Goal: Task Accomplishment & Management: Complete application form

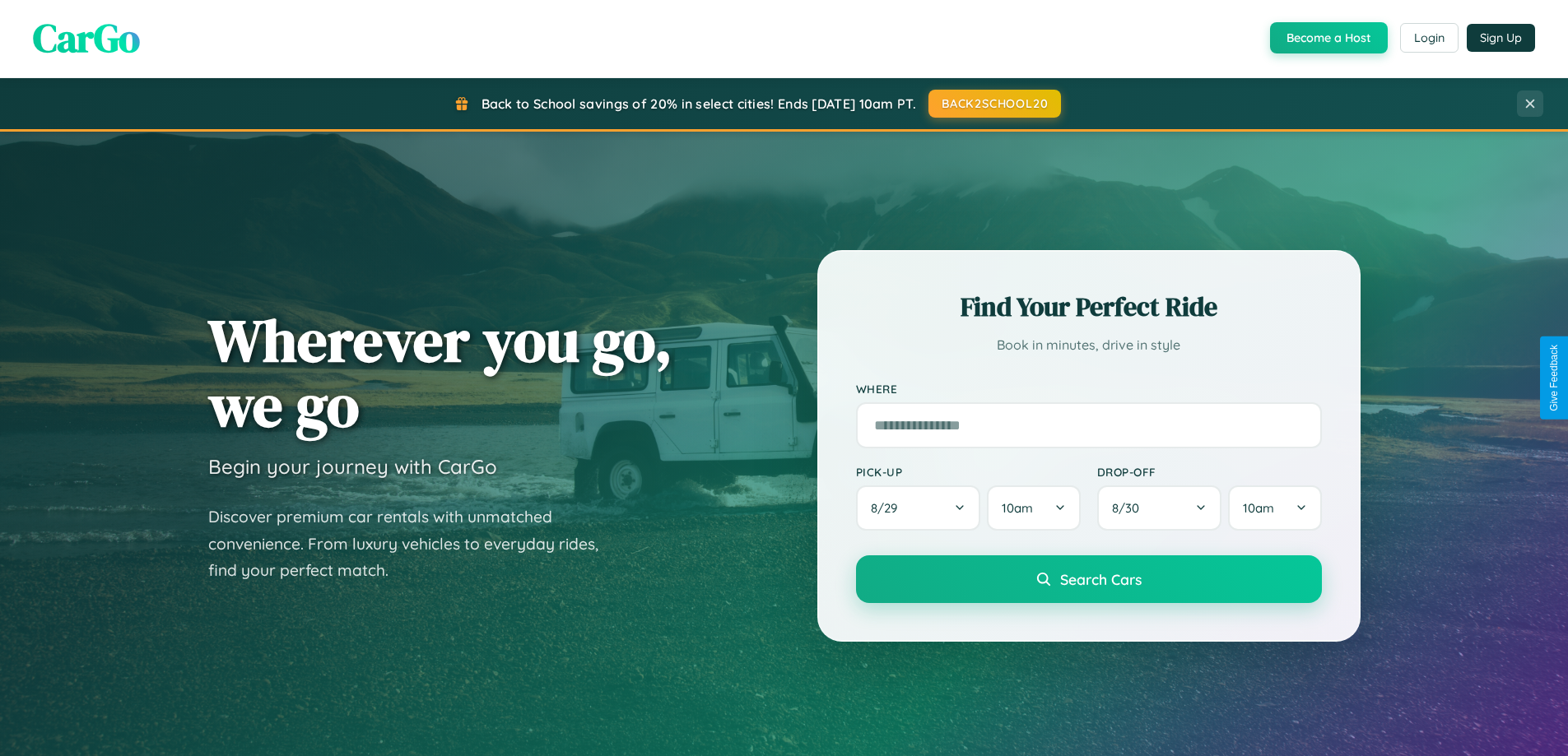
scroll to position [709, 0]
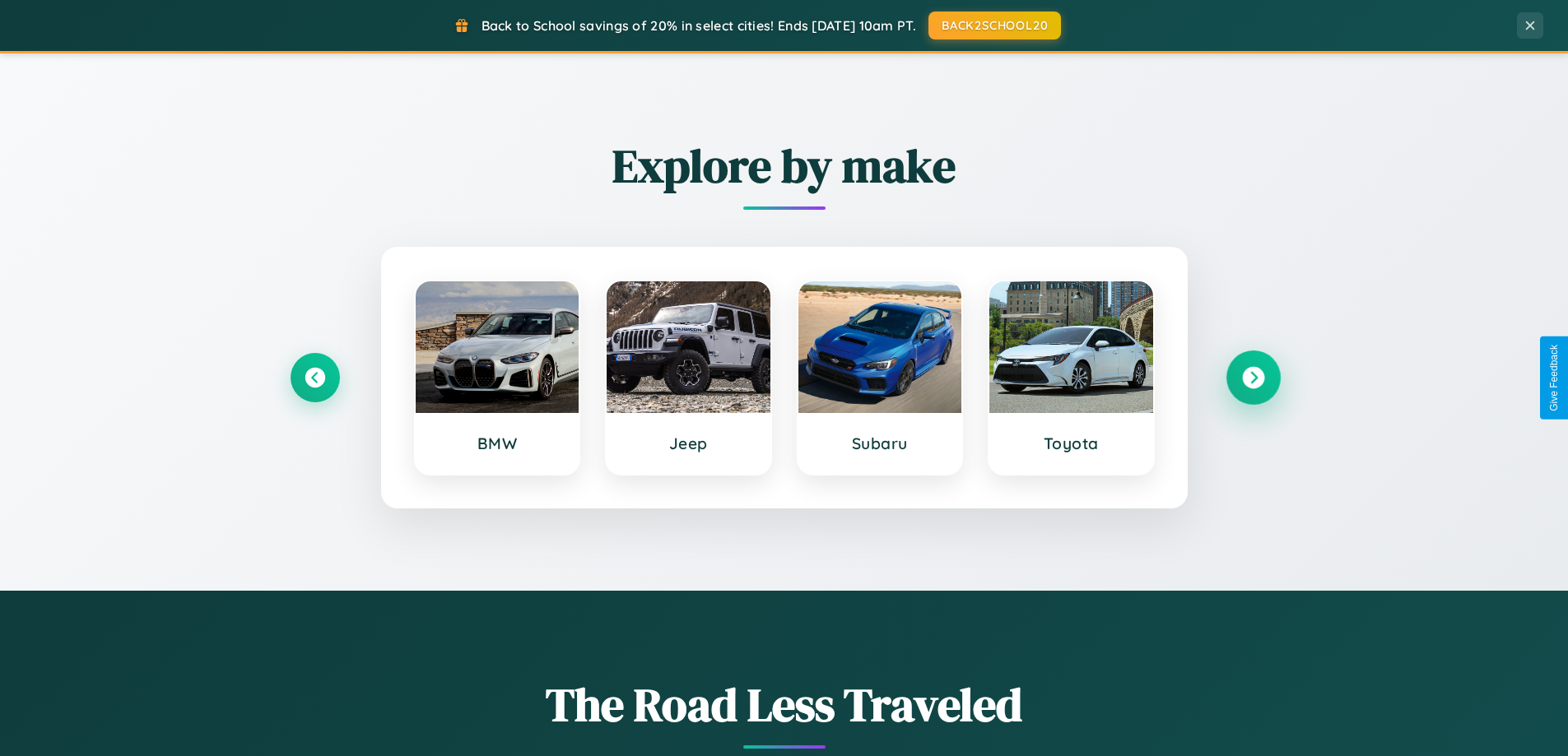
click at [1252, 378] on icon at bounding box center [1252, 378] width 22 height 22
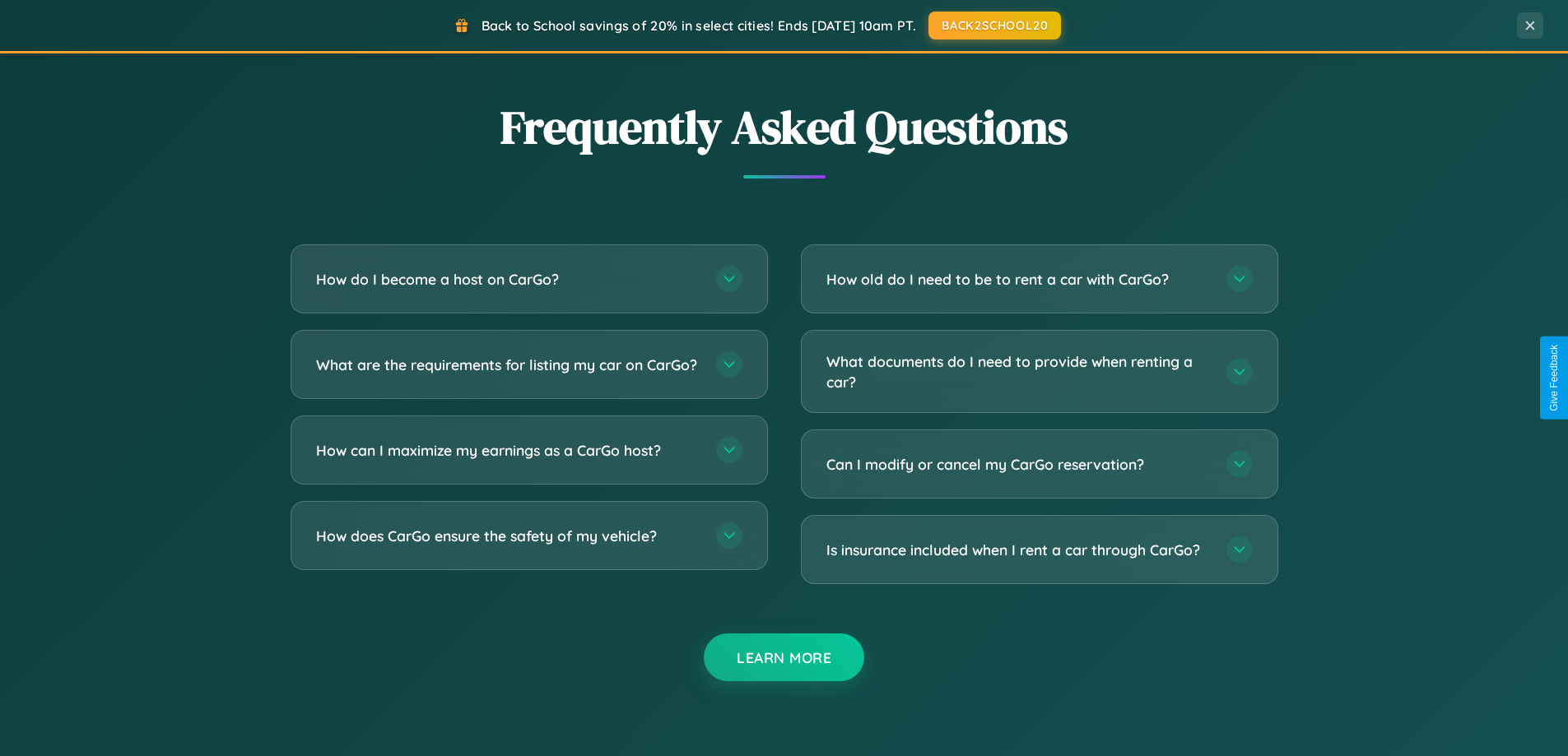
scroll to position [3166, 0]
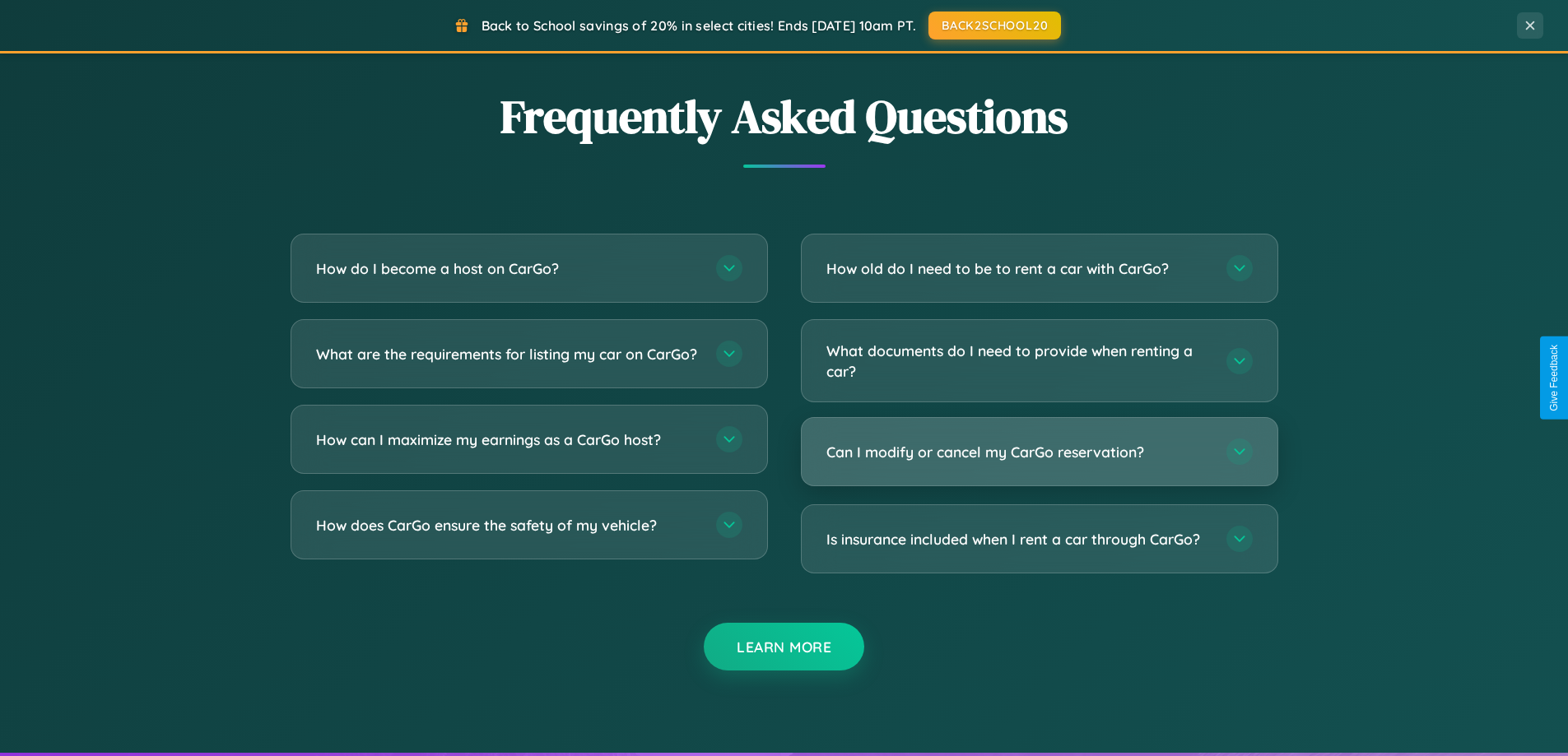
click at [1039, 452] on h3 "Can I modify or cancel my CarGo reservation?" at bounding box center [1017, 451] width 384 height 21
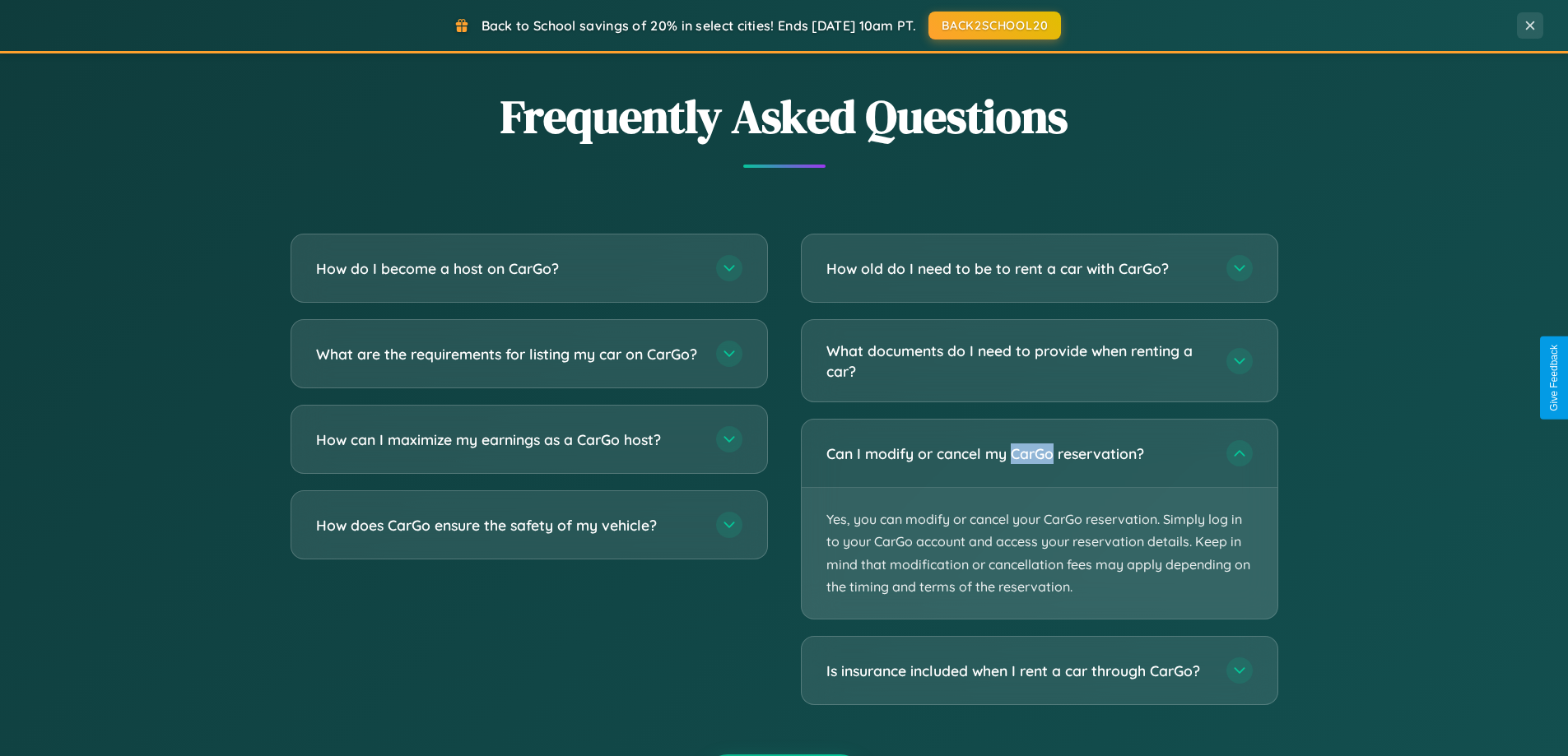
scroll to position [0, 0]
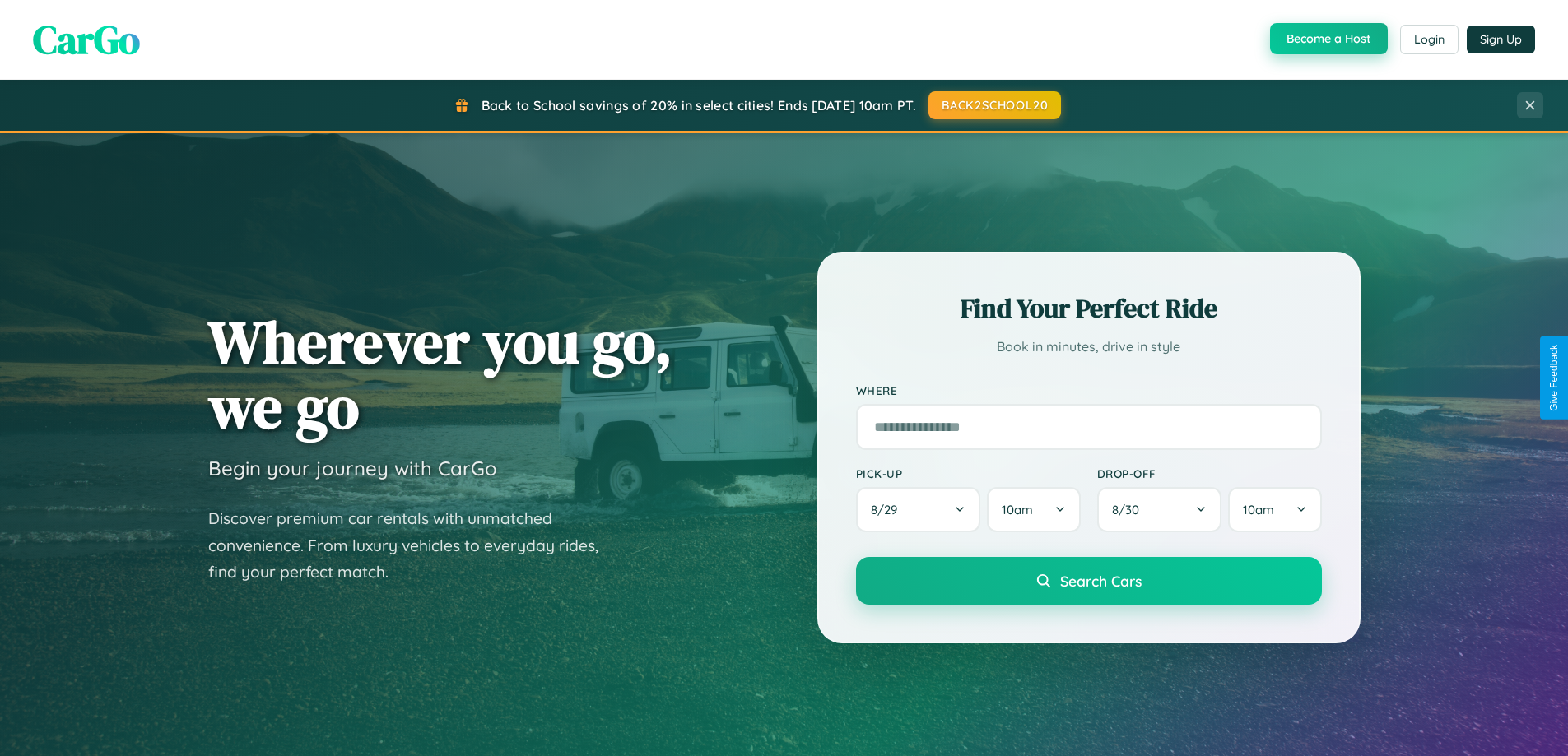
click at [1326, 39] on button "Become a Host" at bounding box center [1329, 39] width 118 height 31
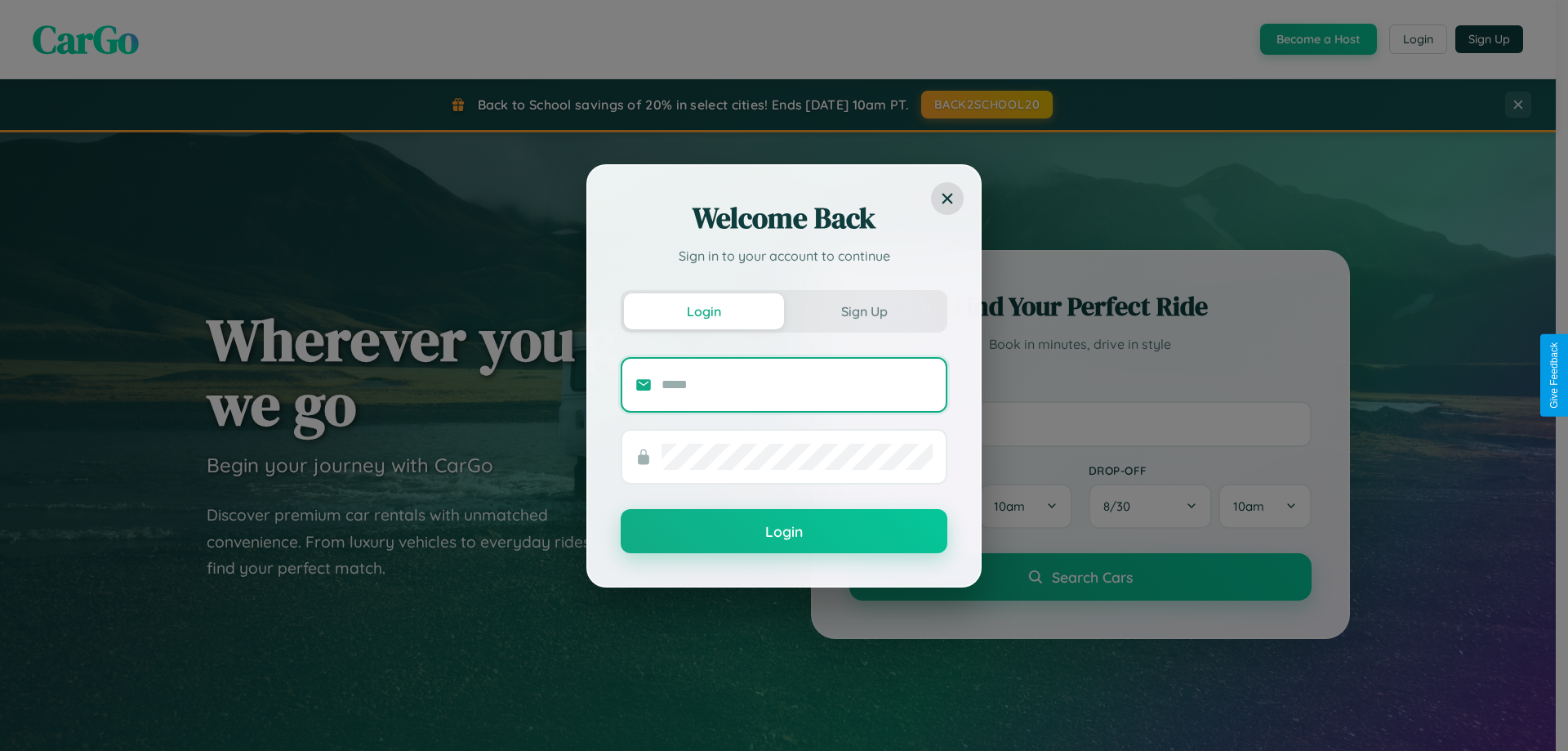
click at [798, 384] on input "text" at bounding box center [798, 385] width 271 height 26
type input "**********"
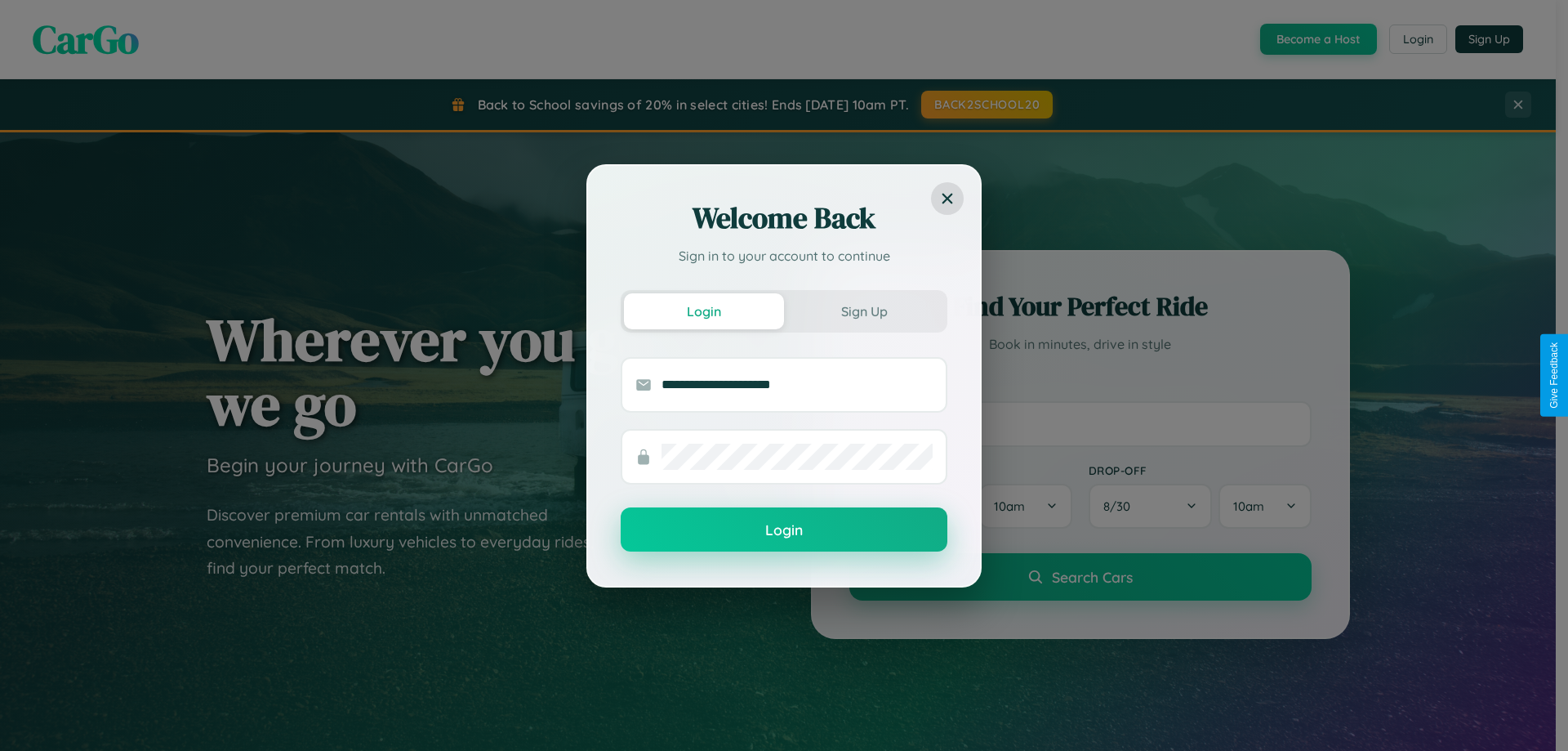
click at [784, 531] on button "Login" at bounding box center [784, 530] width 326 height 44
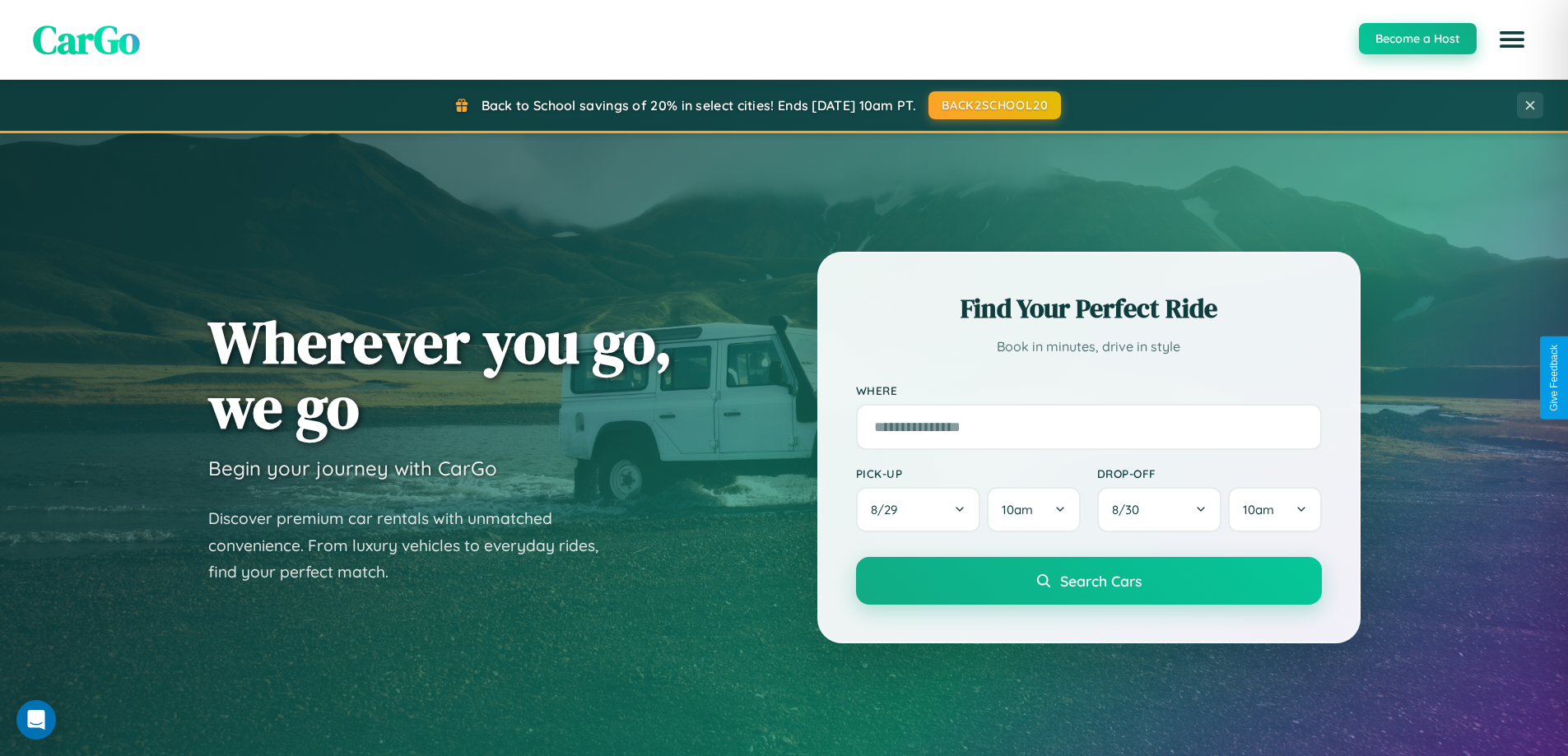
click at [1416, 40] on button "Become a Host" at bounding box center [1417, 39] width 118 height 31
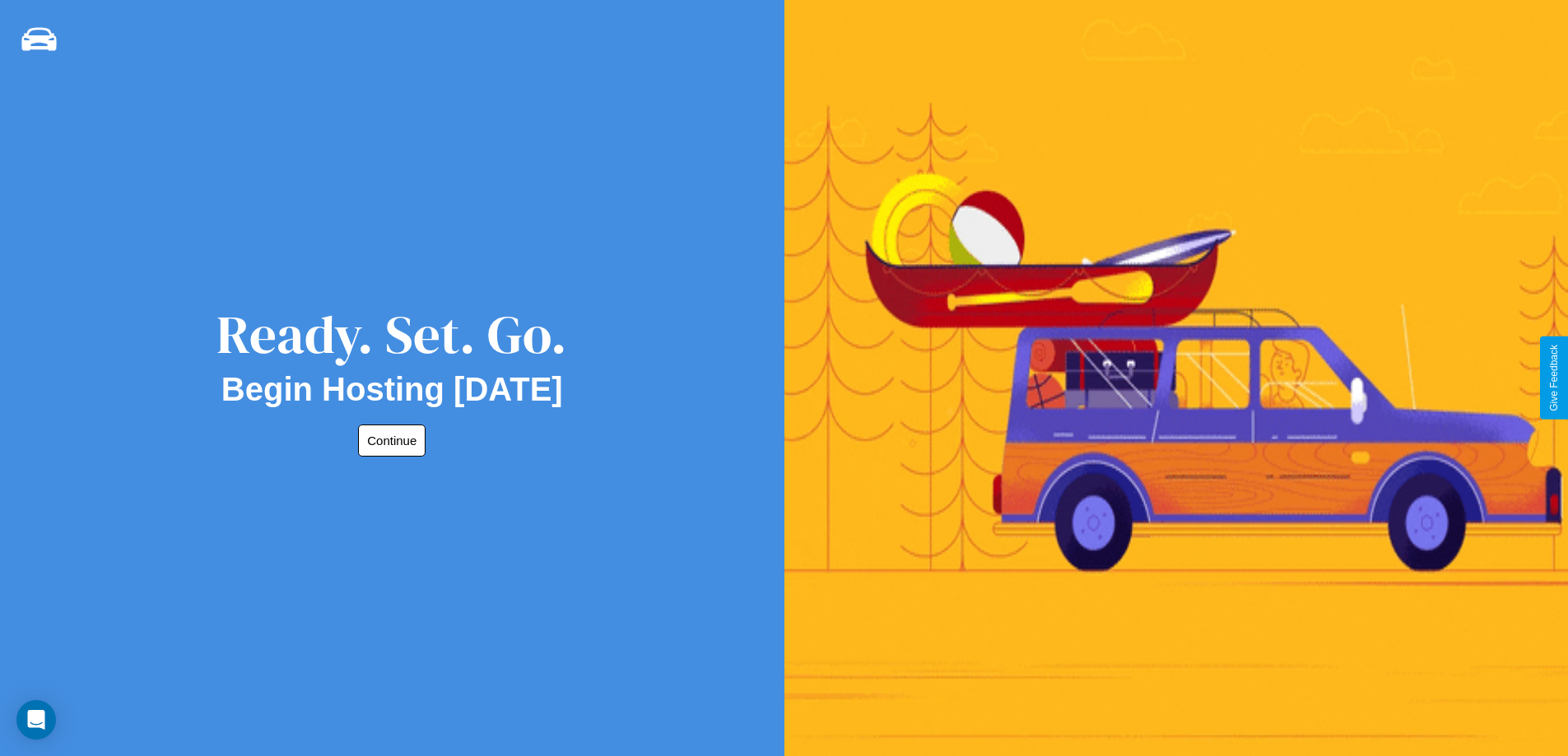
click at [388, 440] on button "Continue" at bounding box center [391, 441] width 67 height 32
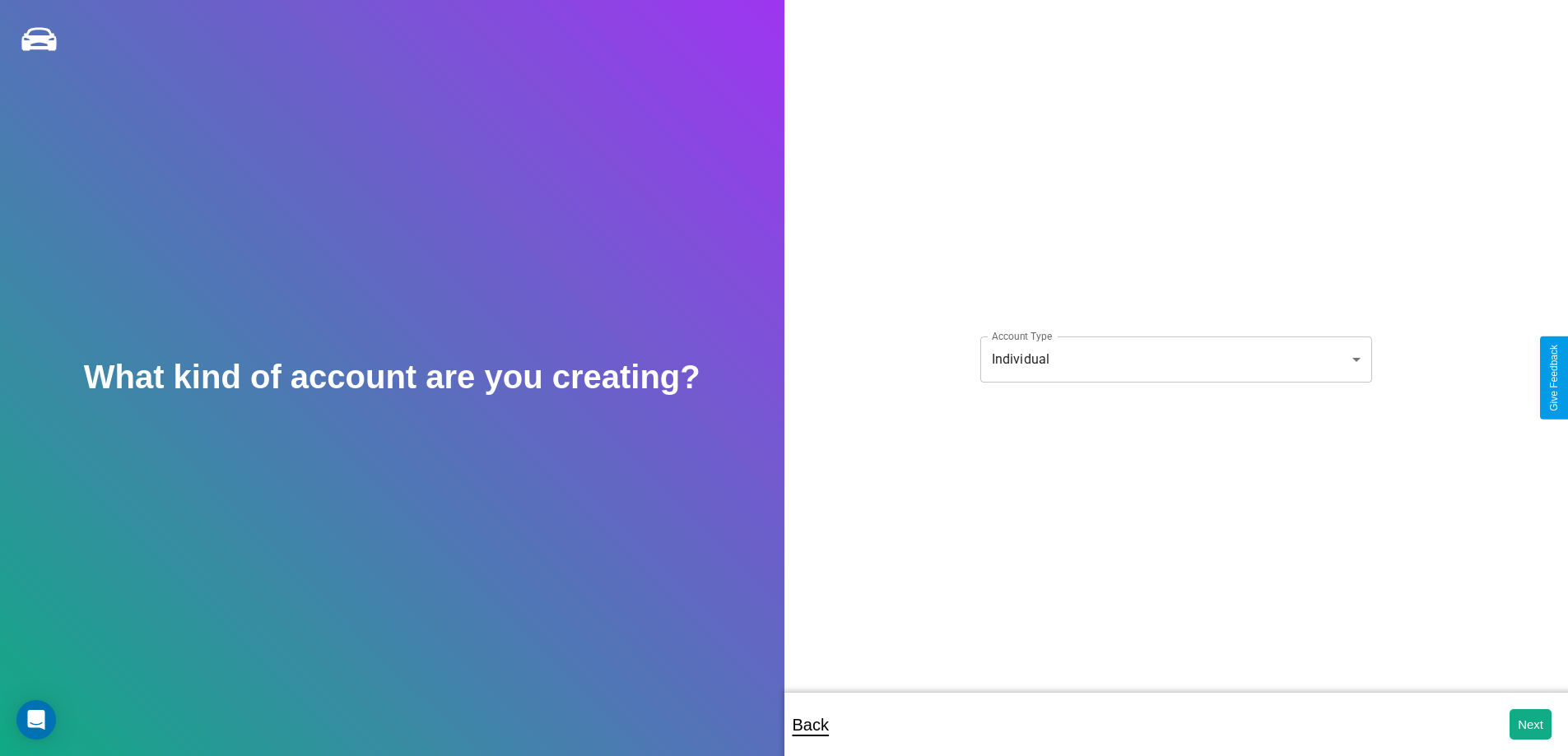
click at [1175, 359] on body "**********" at bounding box center [784, 389] width 1568 height 778
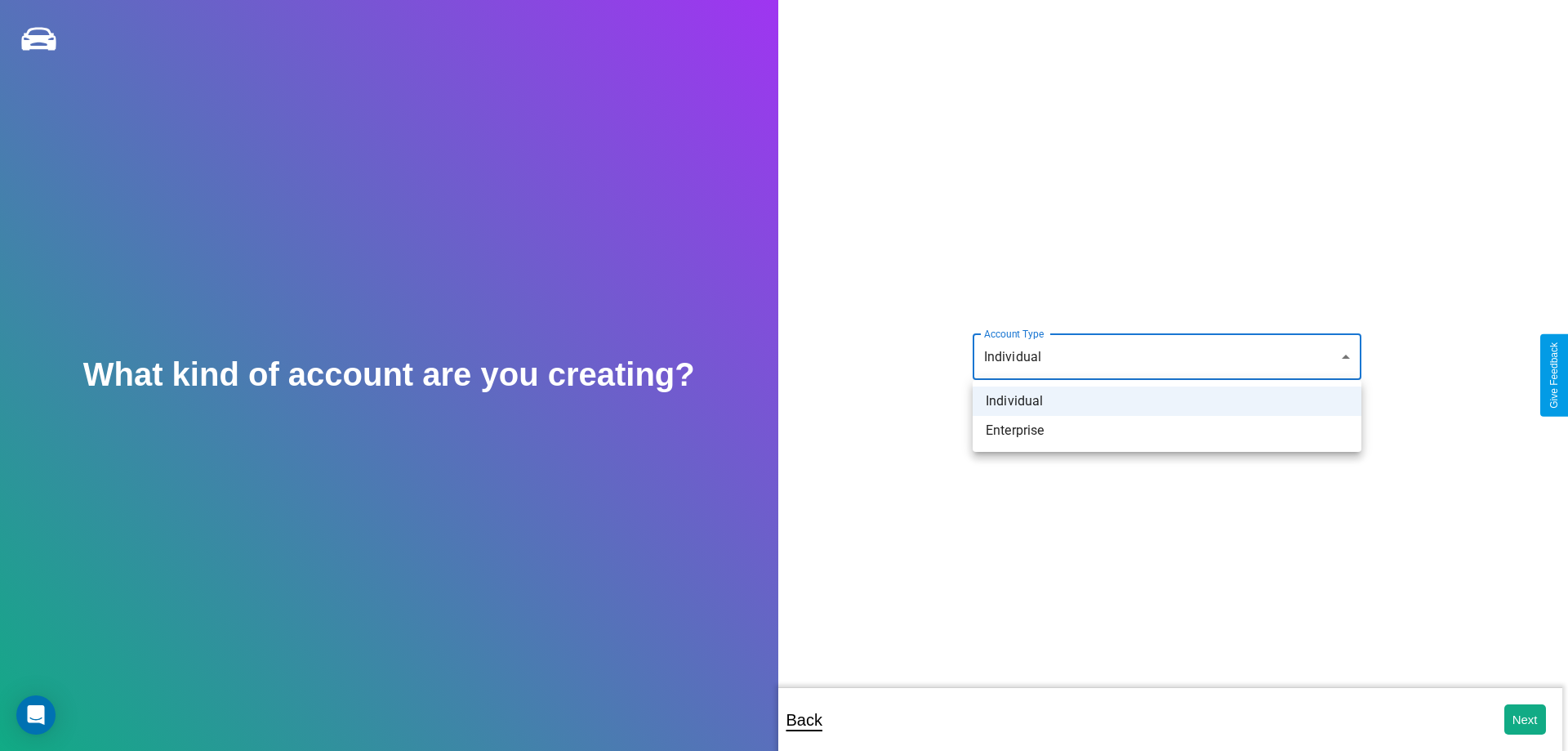
click at [1168, 401] on li "Individual" at bounding box center [1167, 401] width 389 height 30
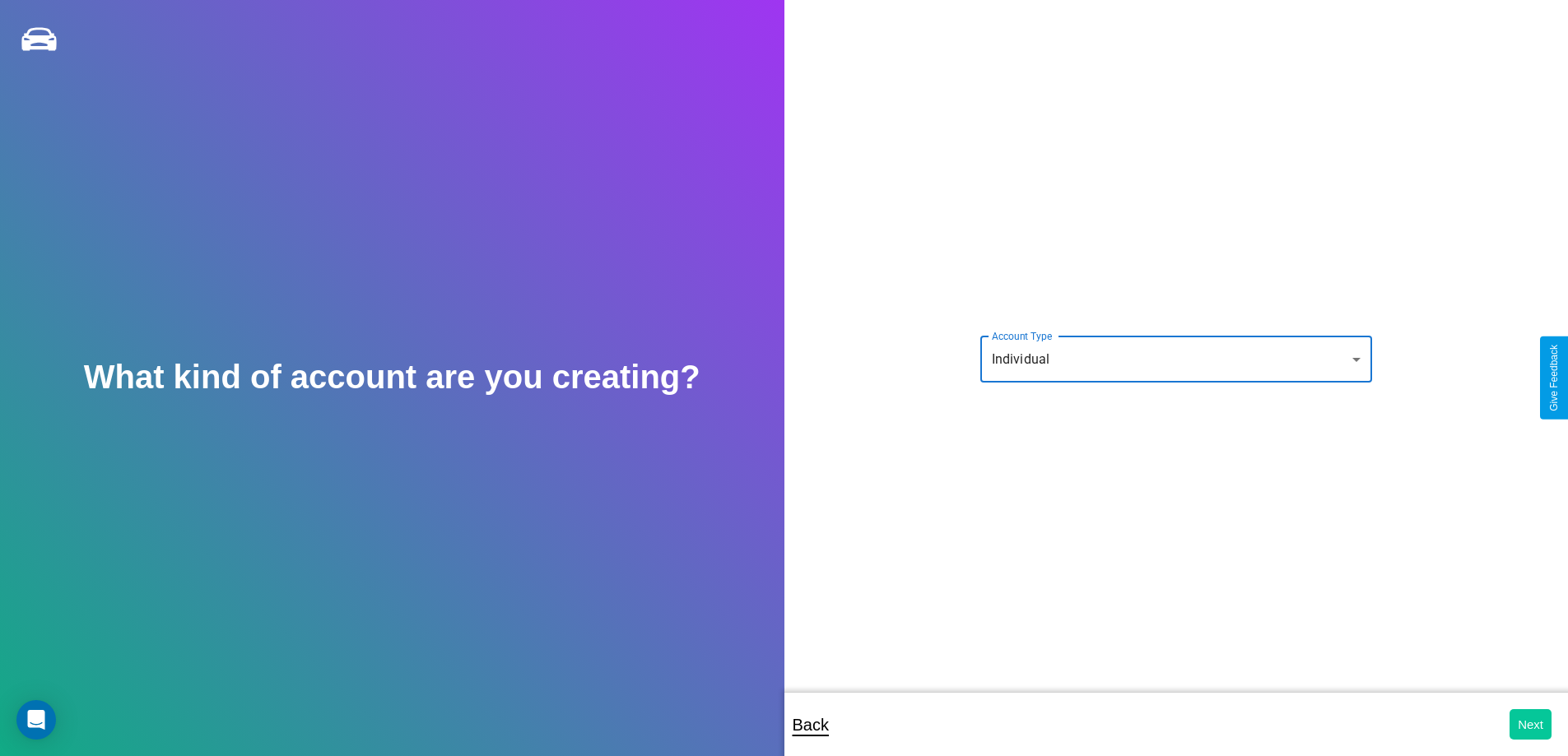
click at [1530, 724] on button "Next" at bounding box center [1530, 724] width 42 height 31
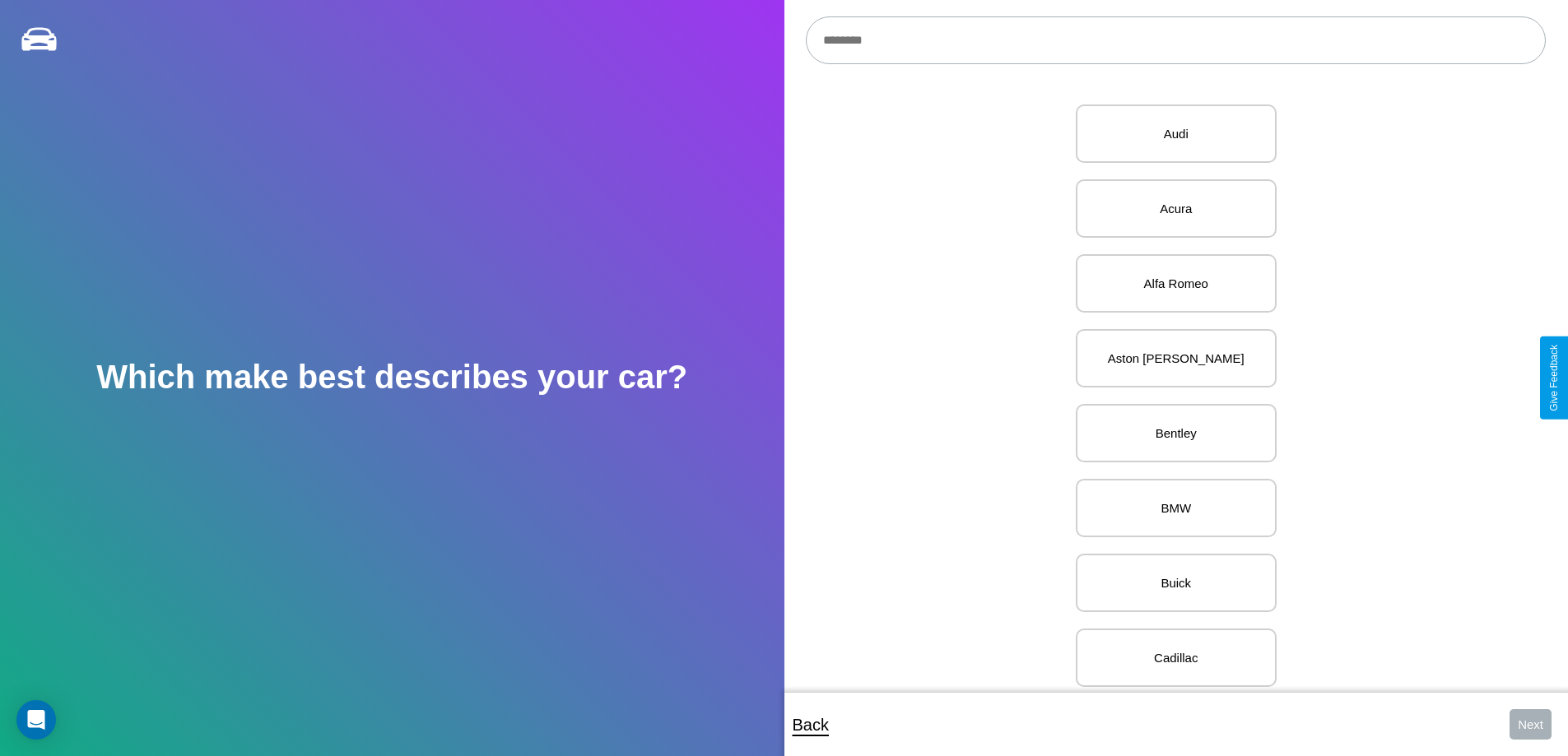
click at [1175, 41] on input "text" at bounding box center [1175, 41] width 740 height 48
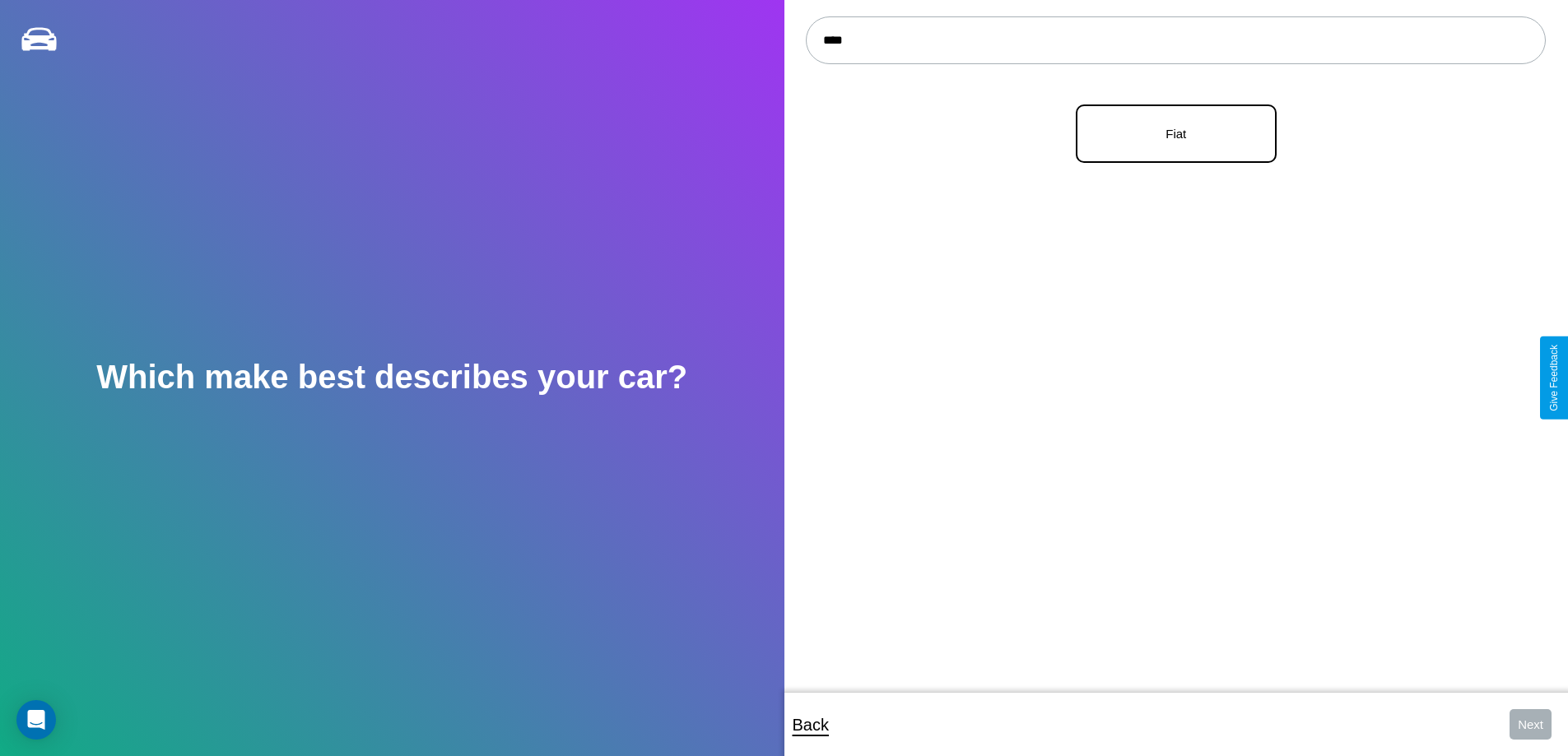
type input "****"
click at [1170, 134] on p "Fiat" at bounding box center [1175, 133] width 165 height 22
click at [1530, 724] on button "Next" at bounding box center [1530, 724] width 42 height 31
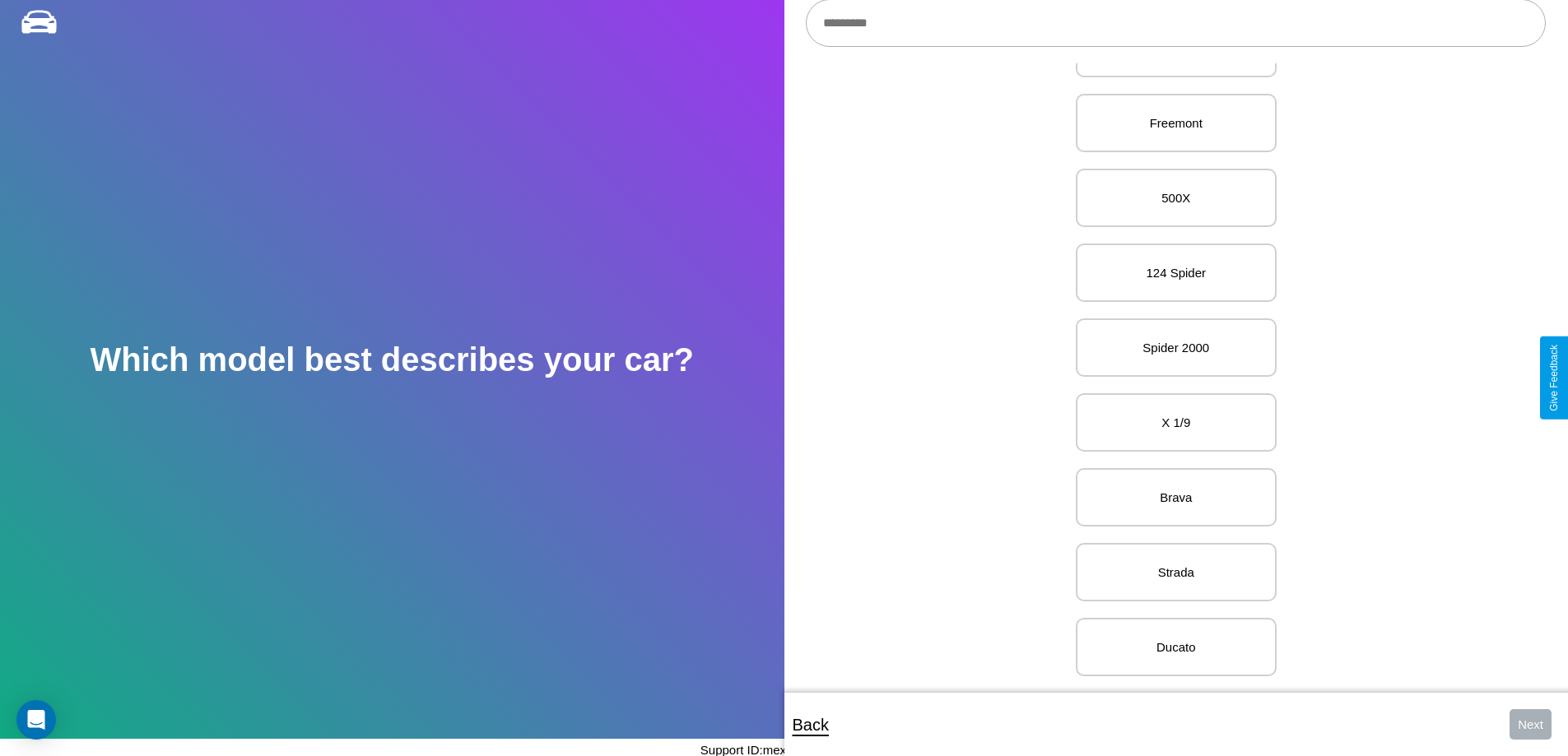
scroll to position [189, 0]
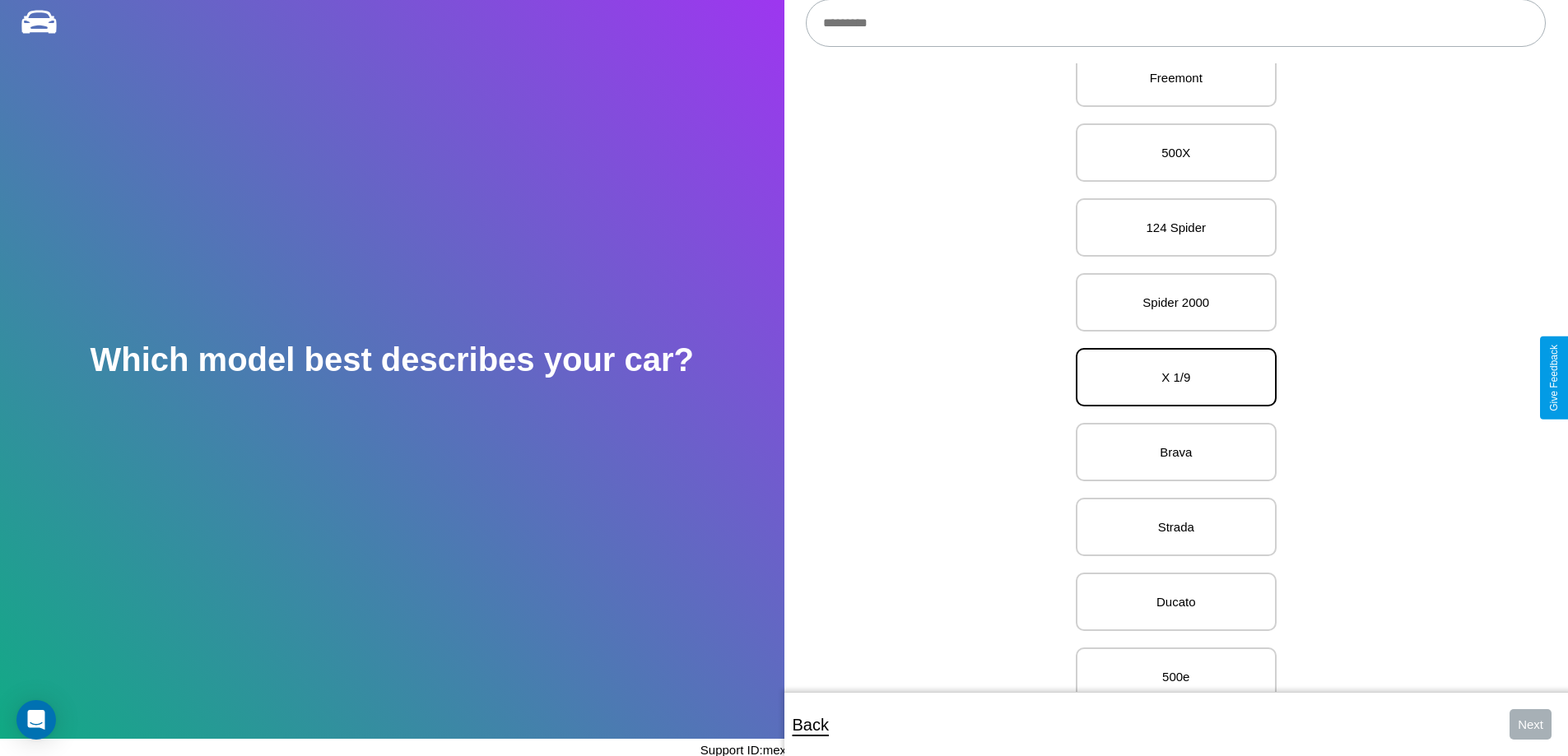
click at [1170, 378] on p "X 1/9" at bounding box center [1175, 377] width 165 height 22
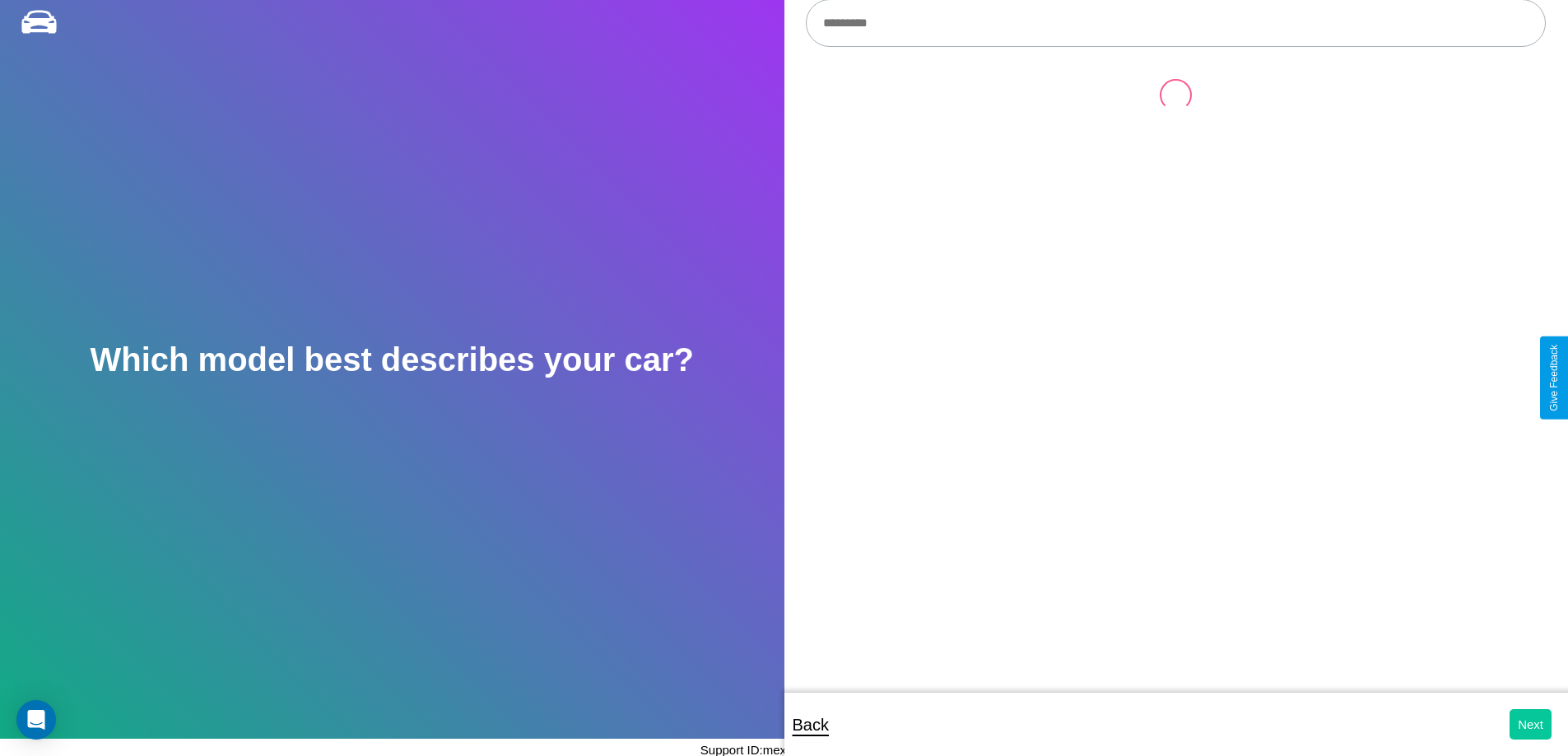
scroll to position [0, 0]
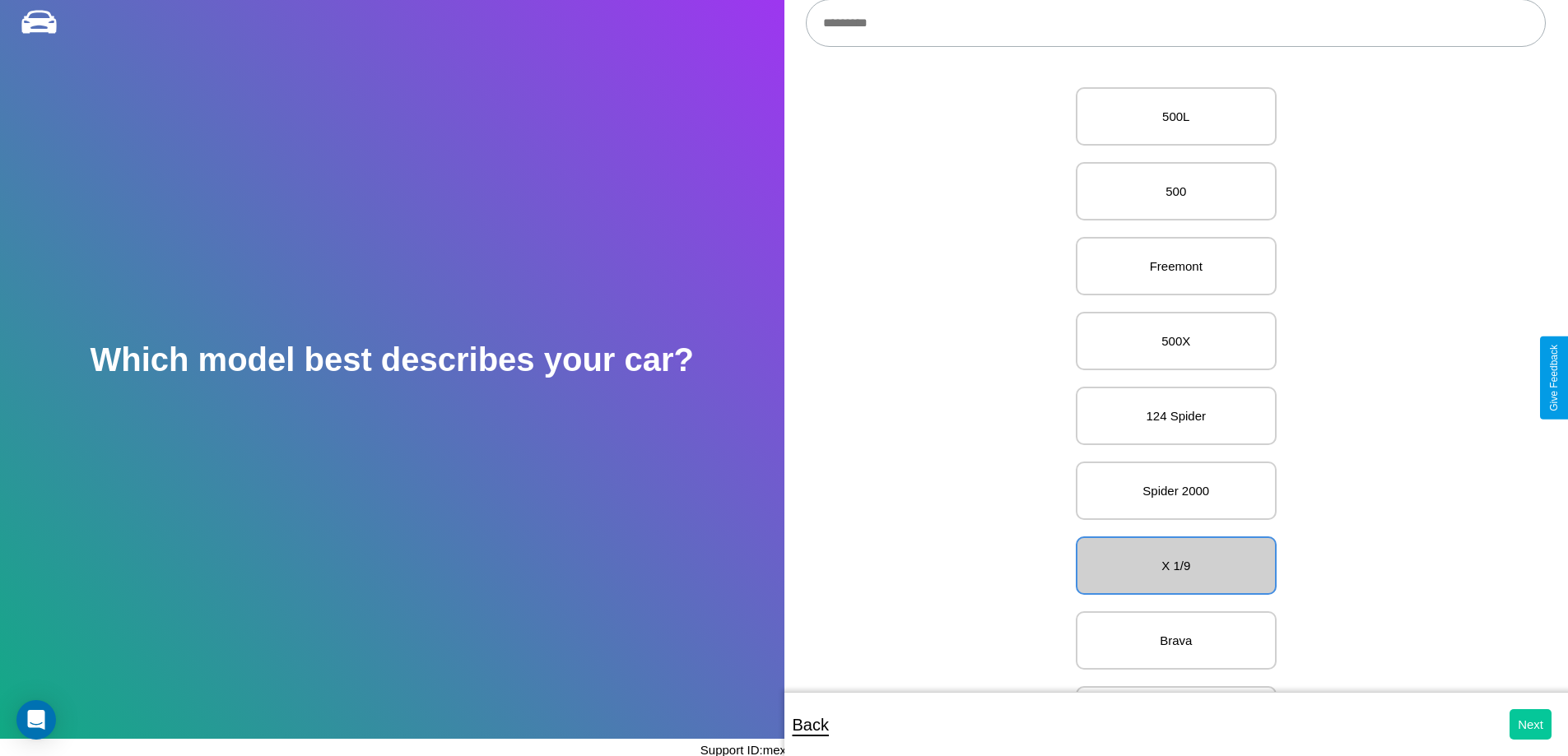
click at [1530, 724] on button "Next" at bounding box center [1530, 724] width 42 height 31
